Goal: Task Accomplishment & Management: Manage account settings

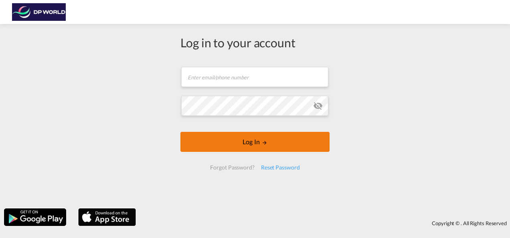
drag, startPoint x: 267, startPoint y: 139, endPoint x: 276, endPoint y: 151, distance: 14.9
click at [277, 151] on form "Email field is required Password field is required Log In Forgot Password? Rese…" at bounding box center [254, 118] width 149 height 119
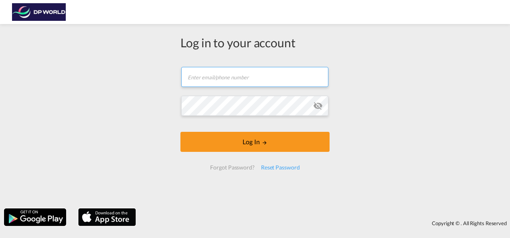
click at [251, 79] on input "text" at bounding box center [254, 77] width 147 height 20
type input "[PERSON_NAME][EMAIL_ADDRESS][PERSON_NAME][DOMAIN_NAME]"
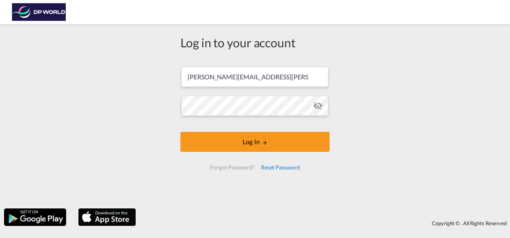
click at [279, 166] on div "Reset Password" at bounding box center [280, 167] width 45 height 14
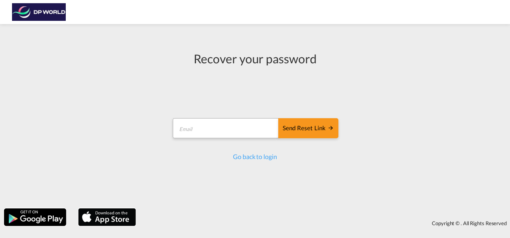
click at [244, 113] on form "Send reset link Email field is required Send reset link" at bounding box center [255, 129] width 167 height 38
click at [240, 125] on input "email" at bounding box center [226, 128] width 106 height 20
click at [206, 131] on input "email" at bounding box center [226, 128] width 106 height 20
type input "[EMAIL_ADDRESS][DOMAIN_NAME]"
drag, startPoint x: 244, startPoint y: 125, endPoint x: 162, endPoint y: 123, distance: 81.8
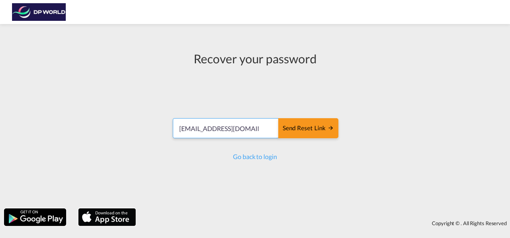
click at [162, 123] on div "Recover your password [SECURITY_DATA][DOMAIN_NAME] Send reset link Send reset l…" at bounding box center [255, 116] width 510 height 176
click at [217, 127] on input "email" at bounding box center [226, 128] width 106 height 20
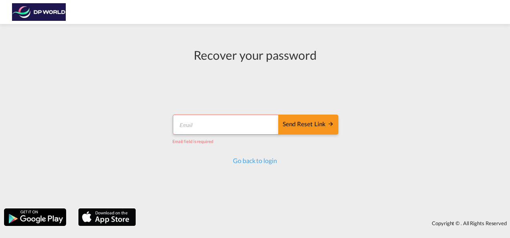
click at [375, 69] on div "Recover your password Send reset link Email field is required Send reset link G…" at bounding box center [255, 116] width 510 height 176
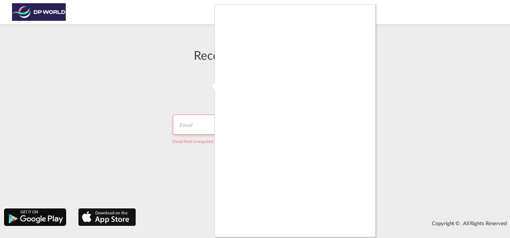
click at [155, 90] on div at bounding box center [255, 119] width 510 height 238
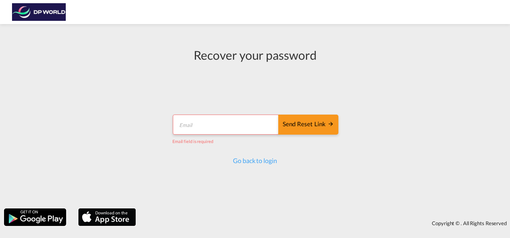
click at [219, 127] on input "email" at bounding box center [226, 125] width 106 height 20
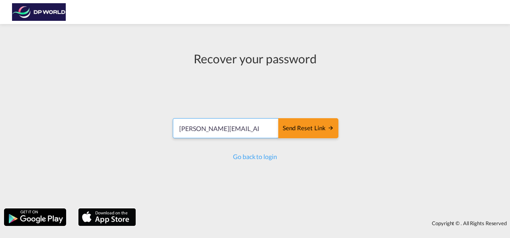
type input "[EMAIL_ADDRESS][DOMAIN_NAME]"
drag, startPoint x: 237, startPoint y: 132, endPoint x: 141, endPoint y: 127, distance: 95.9
click at [127, 128] on div "Recover your password [SECURITY_DATA][DOMAIN_NAME] Send reset link Send reset l…" at bounding box center [255, 116] width 510 height 176
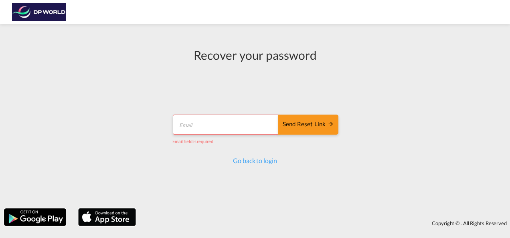
click at [232, 124] on input "email" at bounding box center [226, 125] width 106 height 20
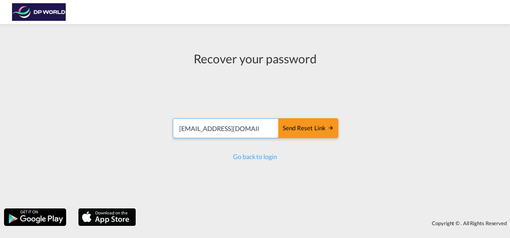
drag, startPoint x: 231, startPoint y: 132, endPoint x: 144, endPoint y: 128, distance: 87.1
click at [144, 128] on div "Recover your password [SECURITY_DATA][DOMAIN_NAME] Send reset link Send reset l…" at bounding box center [255, 116] width 510 height 176
type input "m"
type input "[PERSON_NAME][EMAIL_ADDRESS][PERSON_NAME][DOMAIN_NAME]"
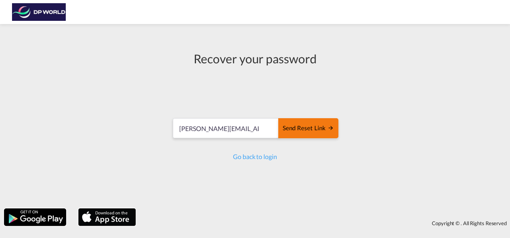
click at [297, 128] on div "Send reset link" at bounding box center [308, 128] width 51 height 9
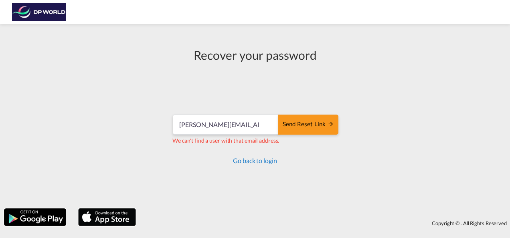
click at [266, 162] on link "Go back to login" at bounding box center [255, 161] width 44 height 8
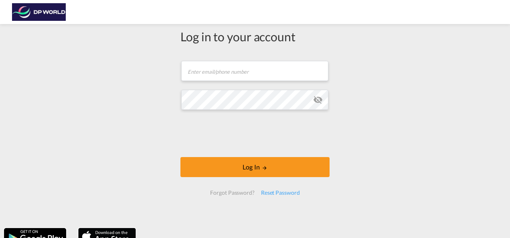
click at [22, 8] on img at bounding box center [39, 12] width 54 height 18
